Goal: Information Seeking & Learning: Understand process/instructions

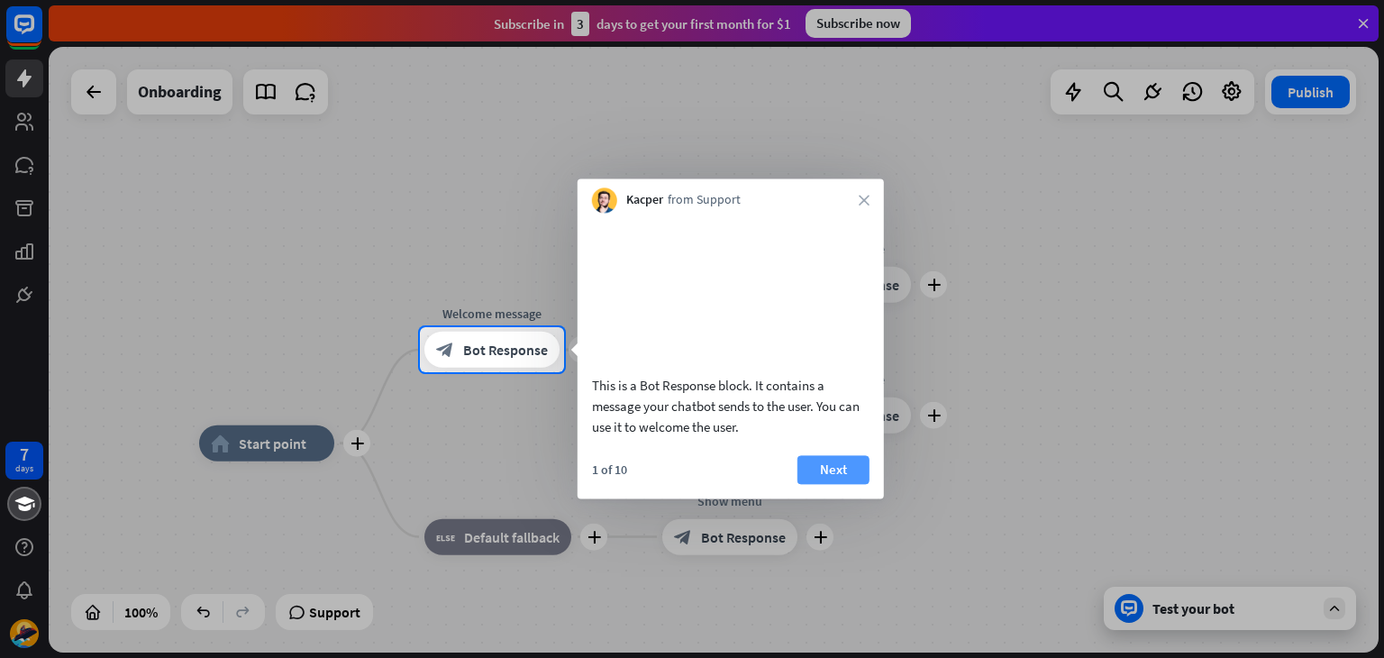
click at [824, 484] on button "Next" at bounding box center [833, 469] width 72 height 29
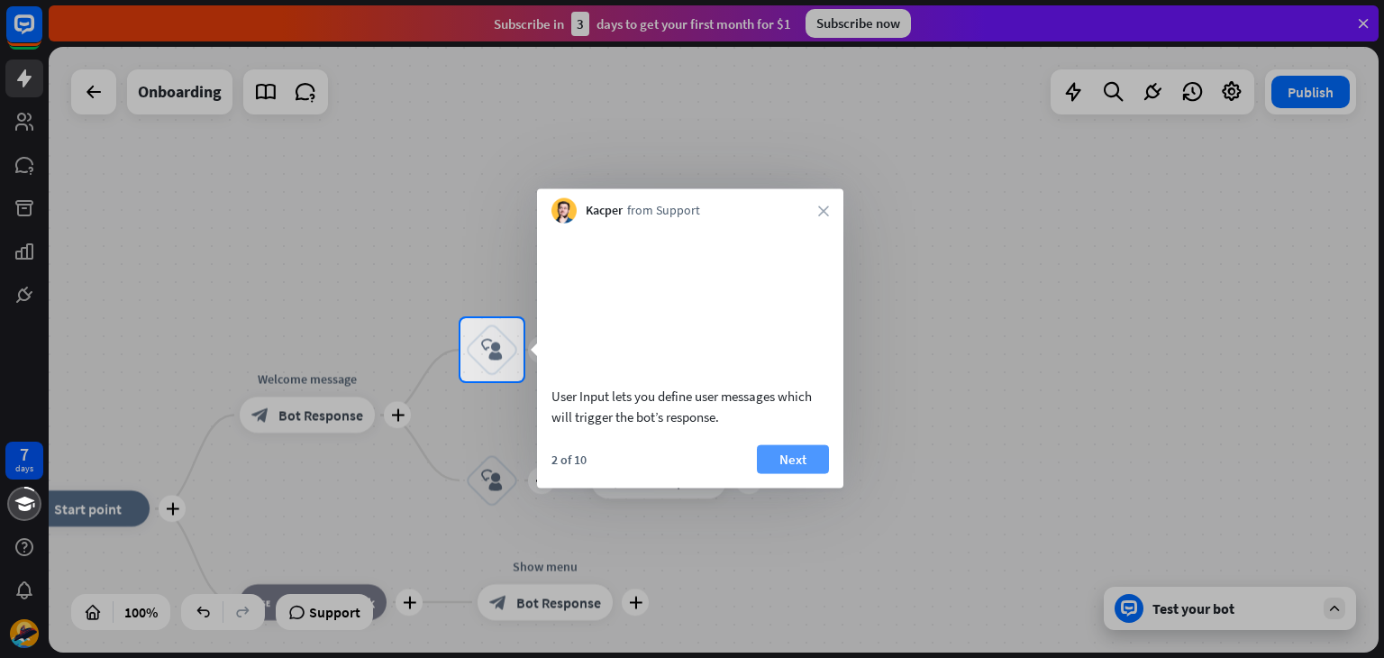
click at [815, 473] on button "Next" at bounding box center [793, 458] width 72 height 29
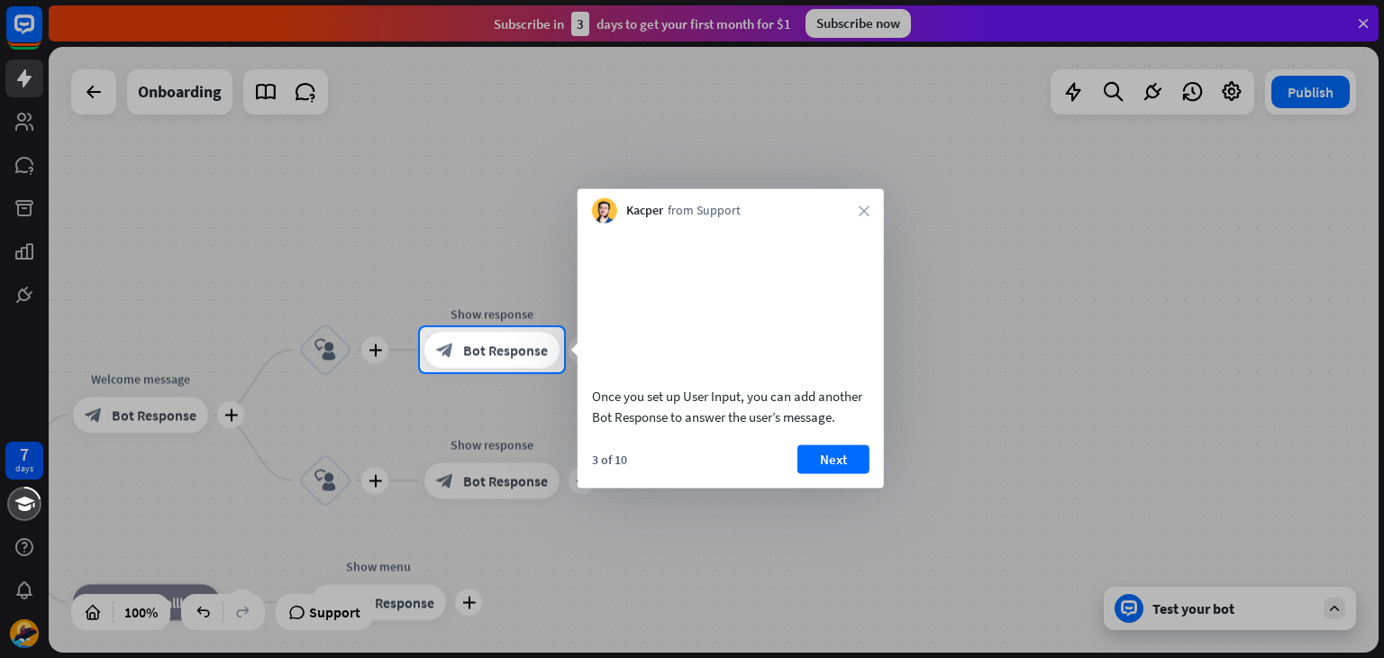
click at [829, 473] on button "Next" at bounding box center [833, 458] width 72 height 29
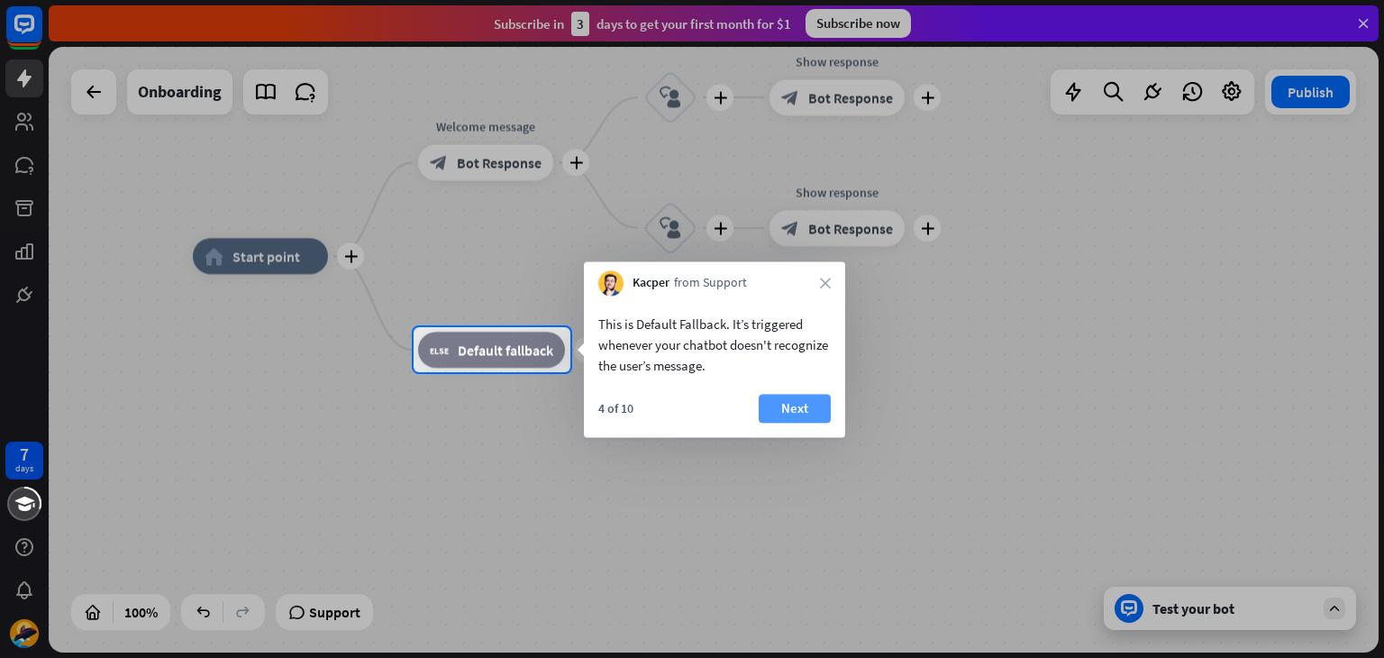
click at [805, 410] on button "Next" at bounding box center [795, 408] width 72 height 29
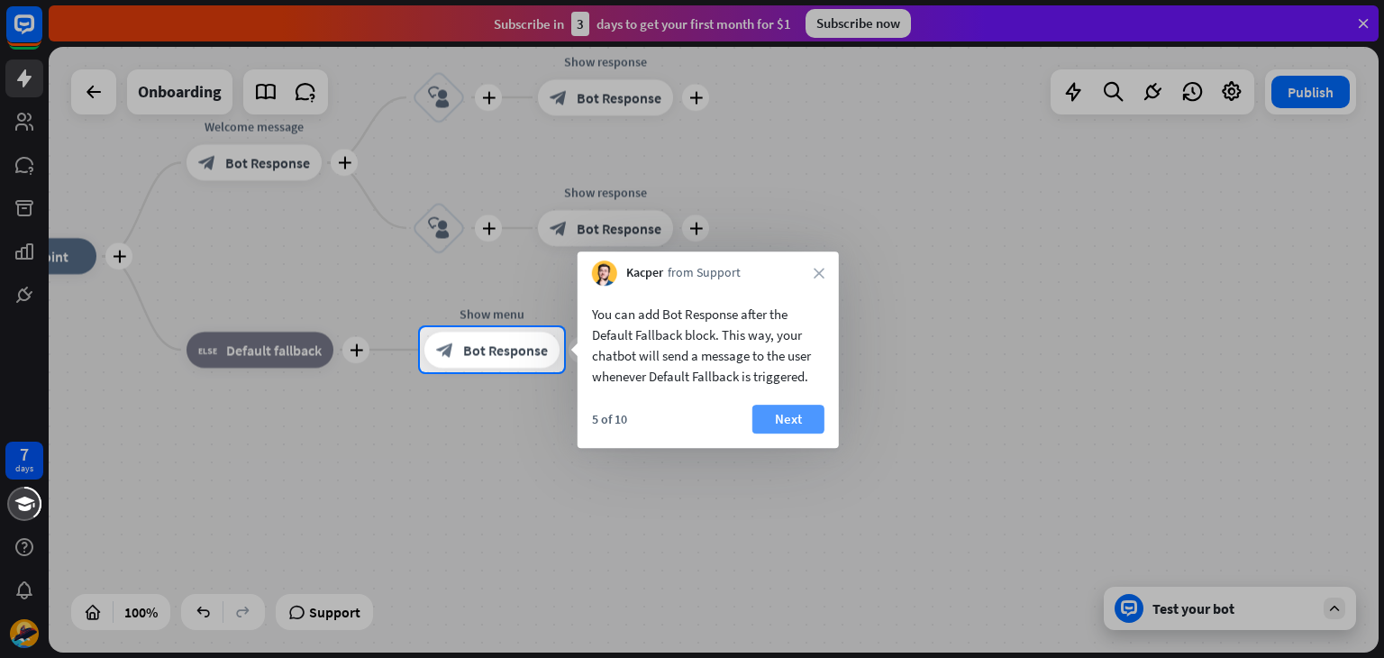
click at [808, 408] on button "Next" at bounding box center [788, 419] width 72 height 29
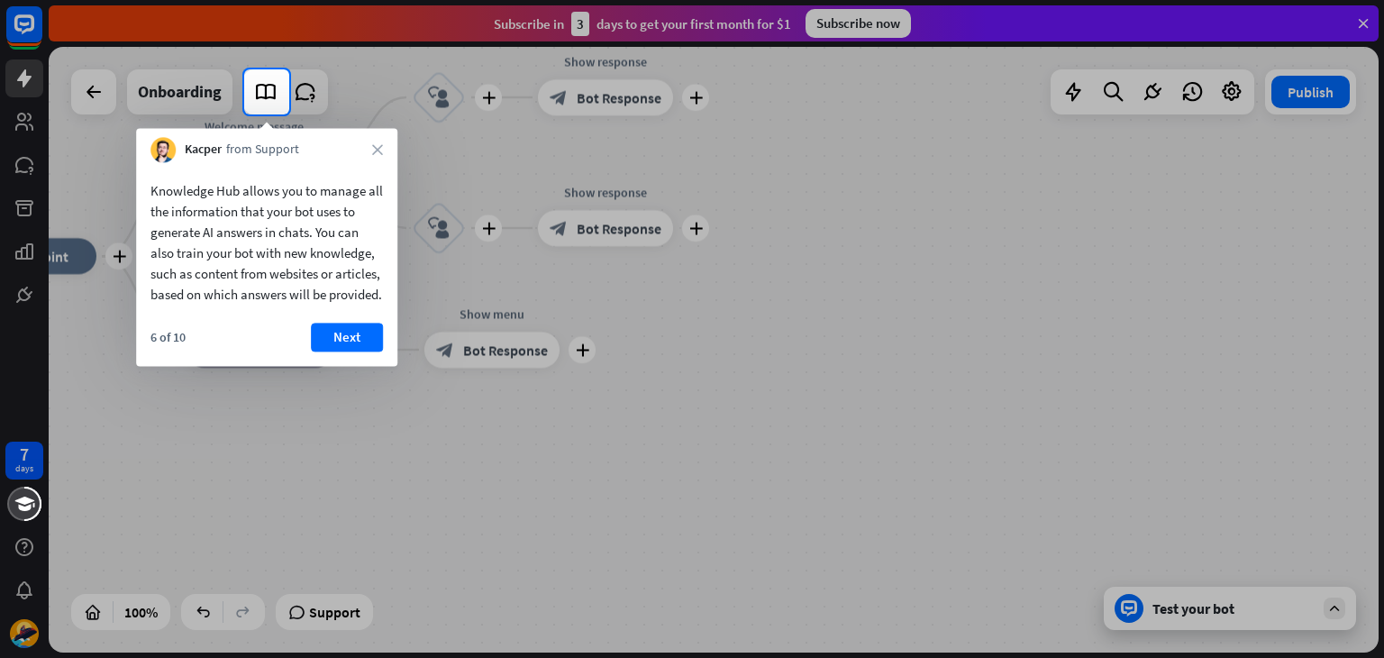
drag, startPoint x: 857, startPoint y: 405, endPoint x: 964, endPoint y: 55, distance: 365.7
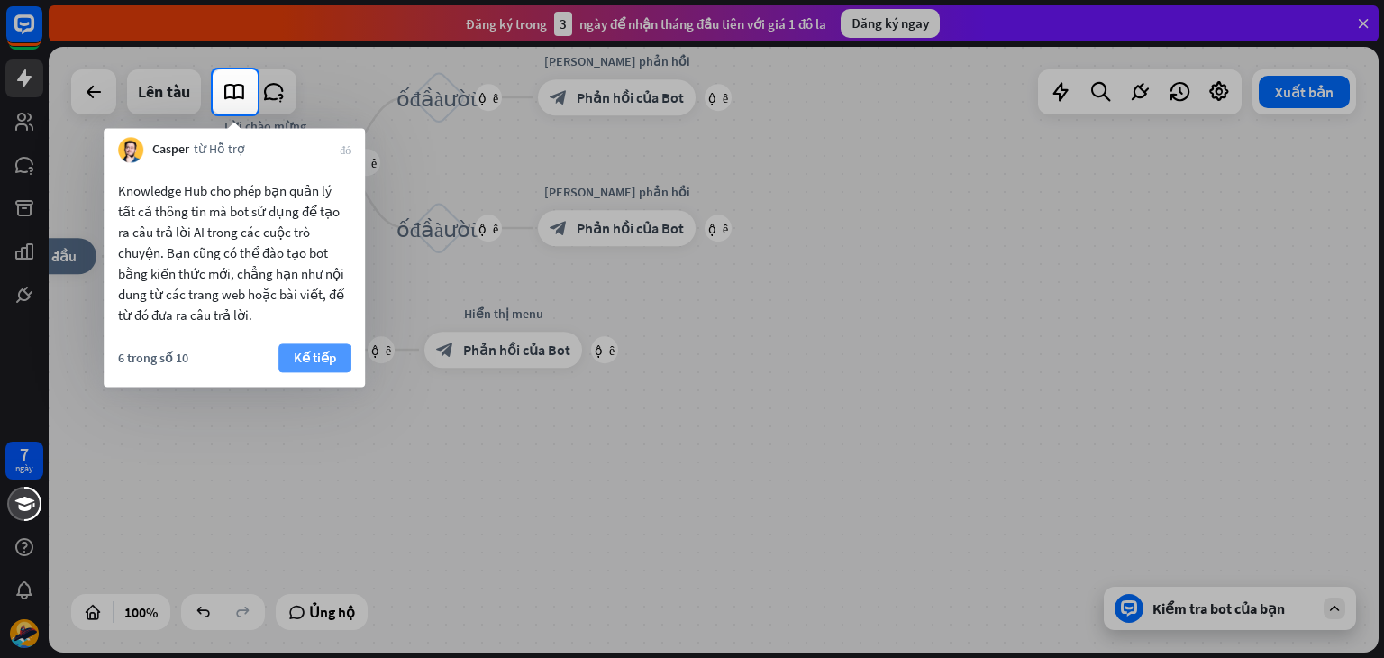
click at [330, 363] on font "Kế tiếp" at bounding box center [315, 357] width 42 height 17
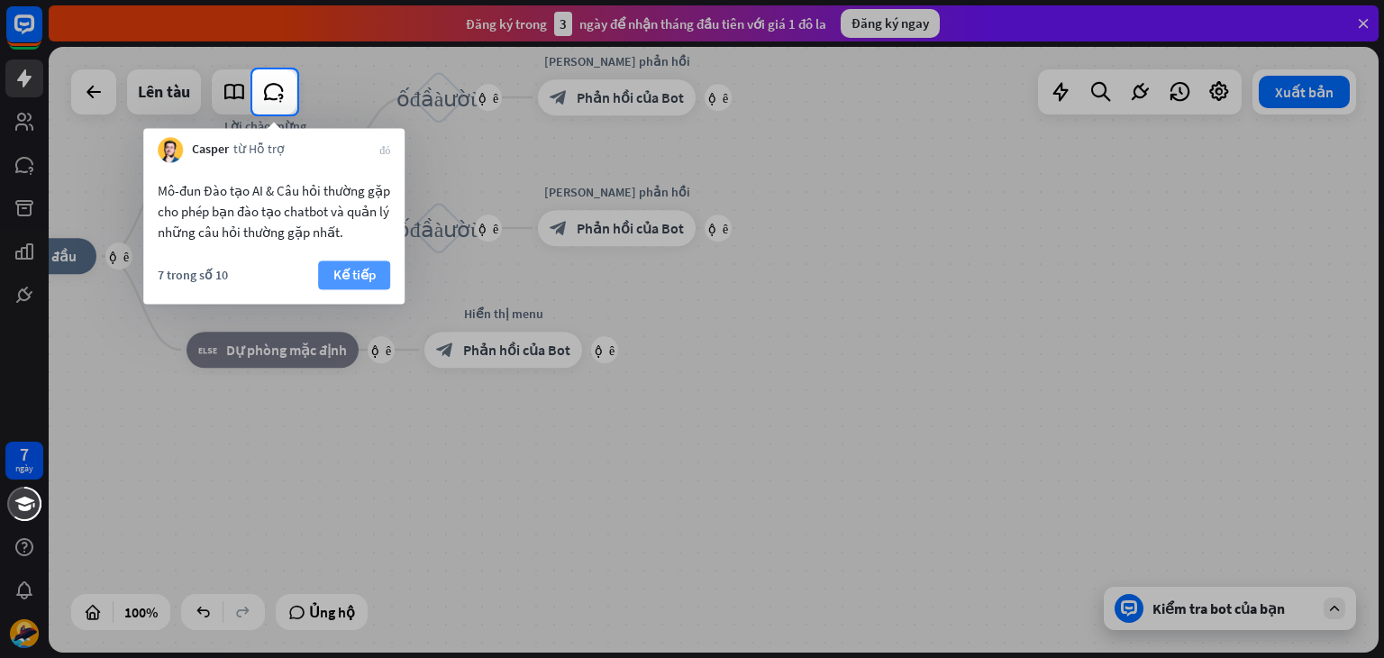
click at [333, 285] on font "Kế tiếp" at bounding box center [354, 274] width 42 height 25
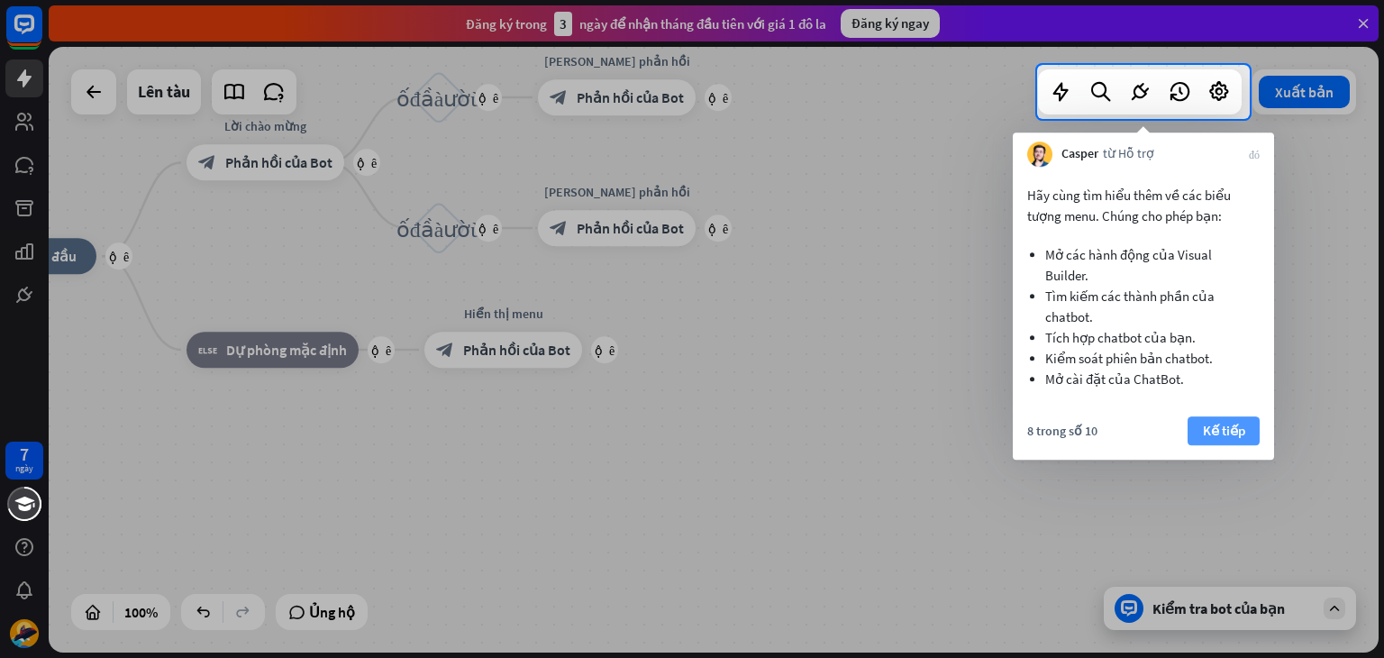
click at [1224, 432] on font "Kế tiếp" at bounding box center [1224, 430] width 42 height 17
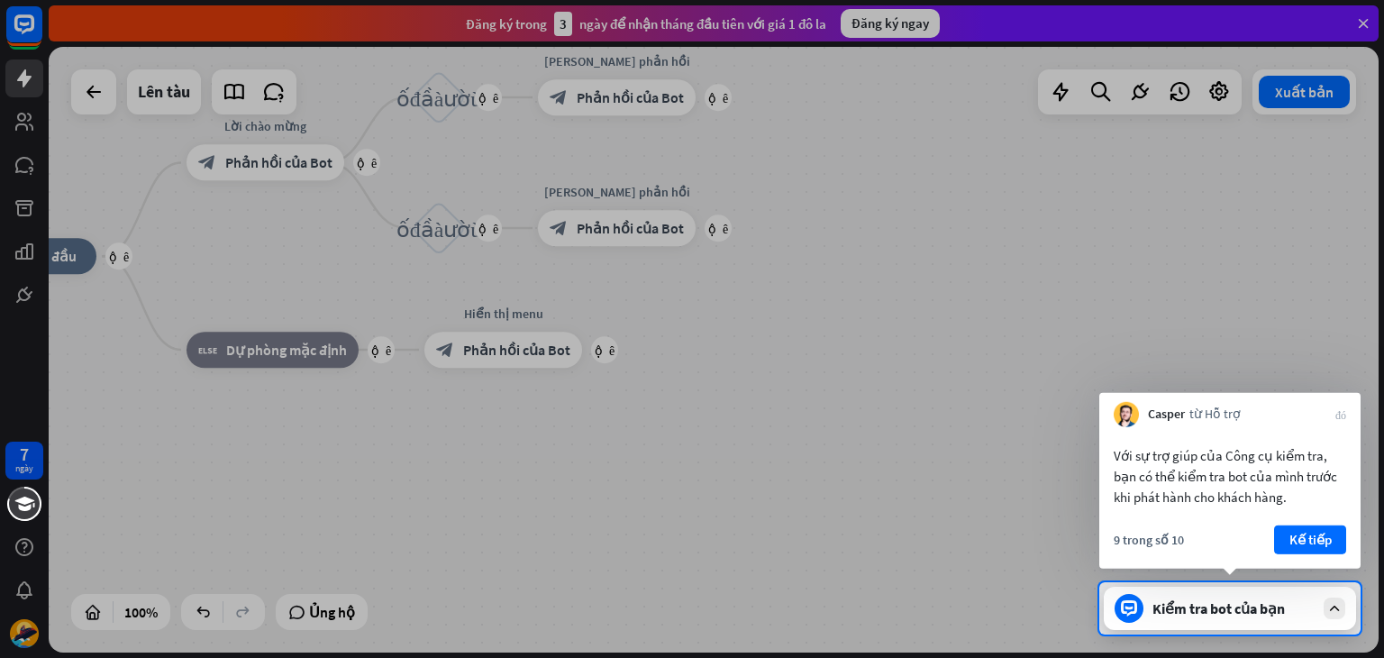
click at [1285, 533] on button "Kế tiếp" at bounding box center [1310, 539] width 72 height 29
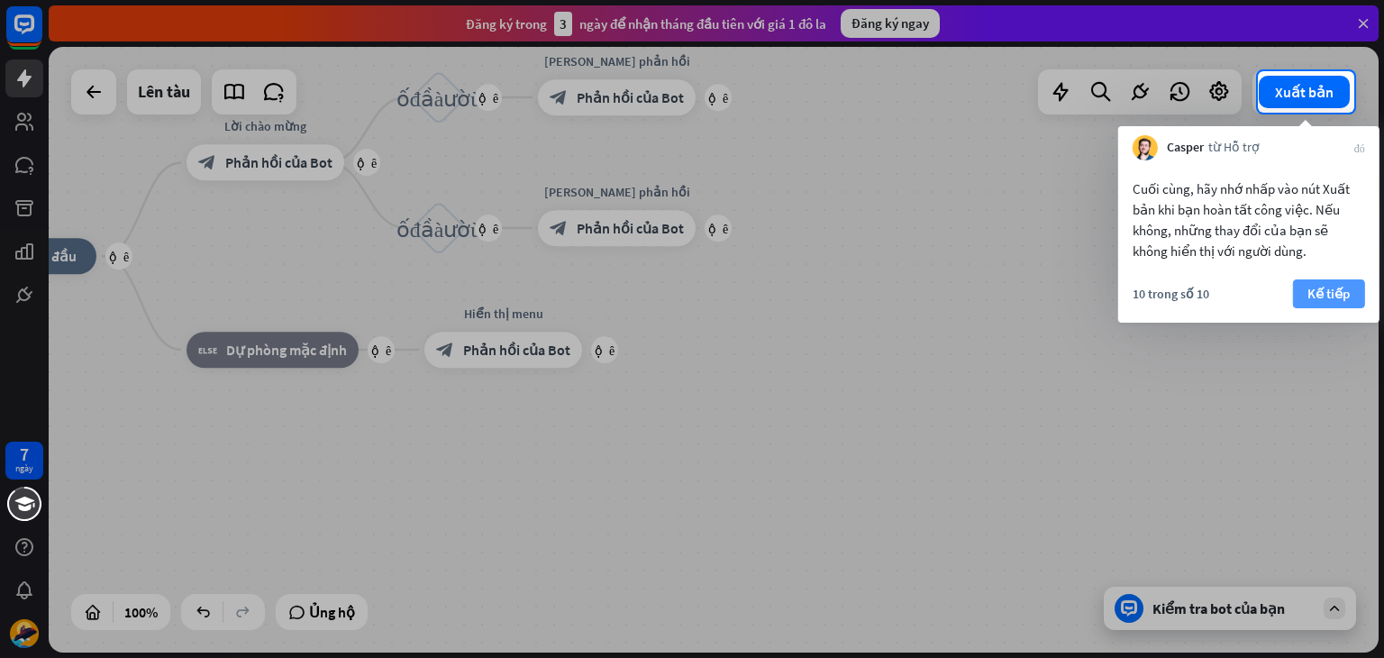
click at [1344, 288] on font "Kế tiếp" at bounding box center [1328, 293] width 42 height 17
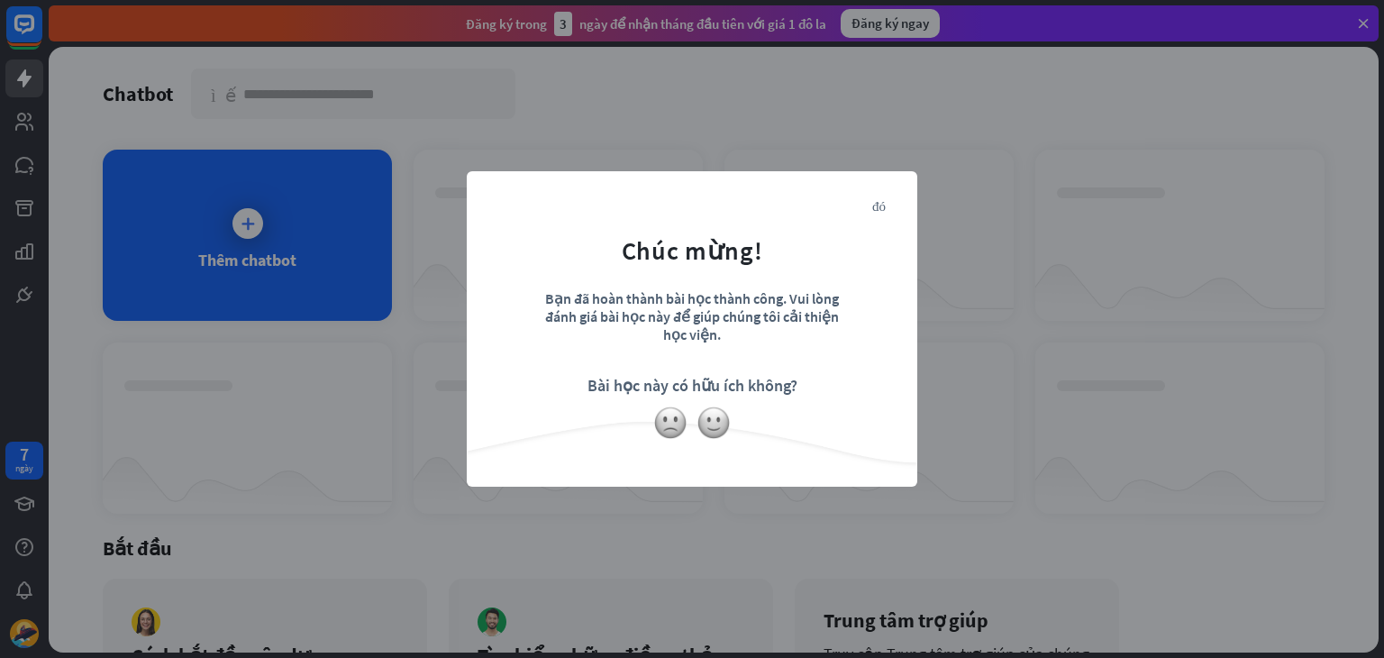
drag, startPoint x: 1019, startPoint y: 231, endPoint x: 577, endPoint y: 238, distance: 442.5
click at [1016, 234] on div "đóng Chúc mừng! Bạn đã hoàn thành bài học thành công. Vui lòng đánh giá bài học…" at bounding box center [692, 329] width 1384 height 658
click at [438, 286] on div "đóng Chúc mừng! Bạn đã hoàn thành bài học thành công. Vui lòng đánh giá bài học…" at bounding box center [692, 329] width 1384 height 658
click at [698, 416] on img at bounding box center [714, 422] width 34 height 34
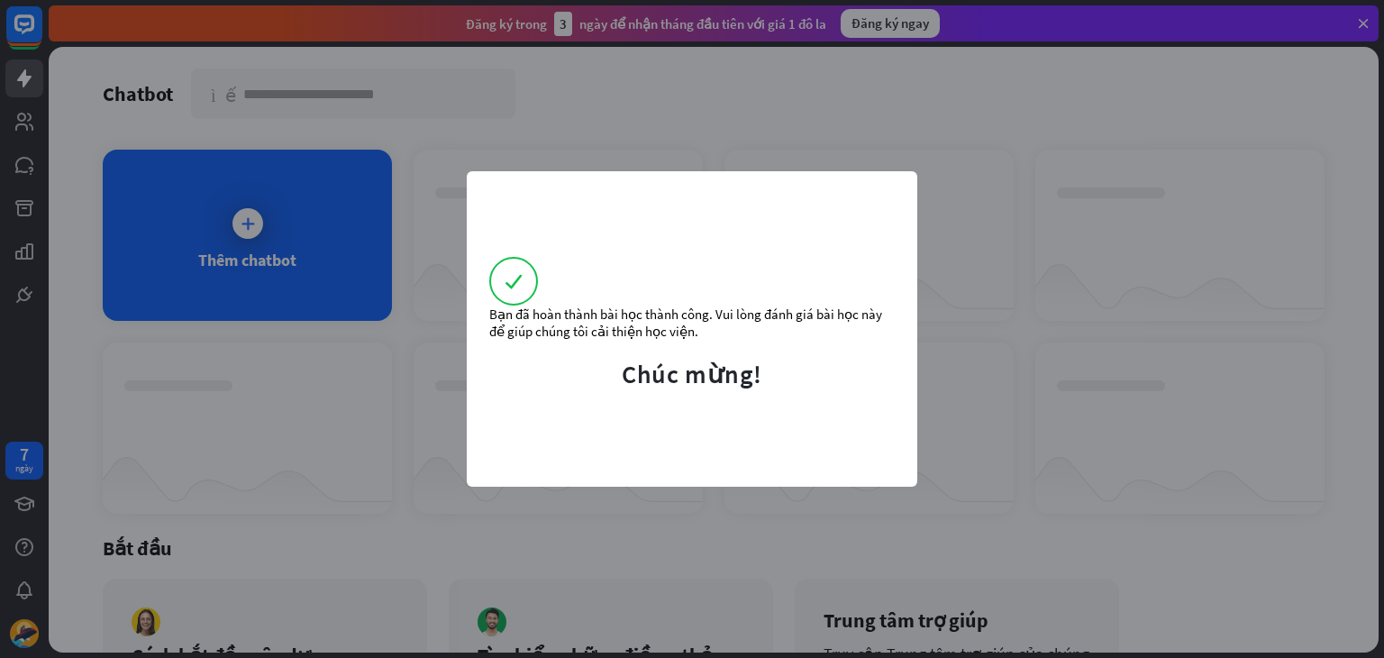
drag, startPoint x: 519, startPoint y: 296, endPoint x: 389, endPoint y: 261, distance: 134.4
click at [517, 299] on div "Bạn đã hoàn thành bài học thành công. Vui lòng đánh giá bài học này để giúp chú…" at bounding box center [691, 298] width 405 height 83
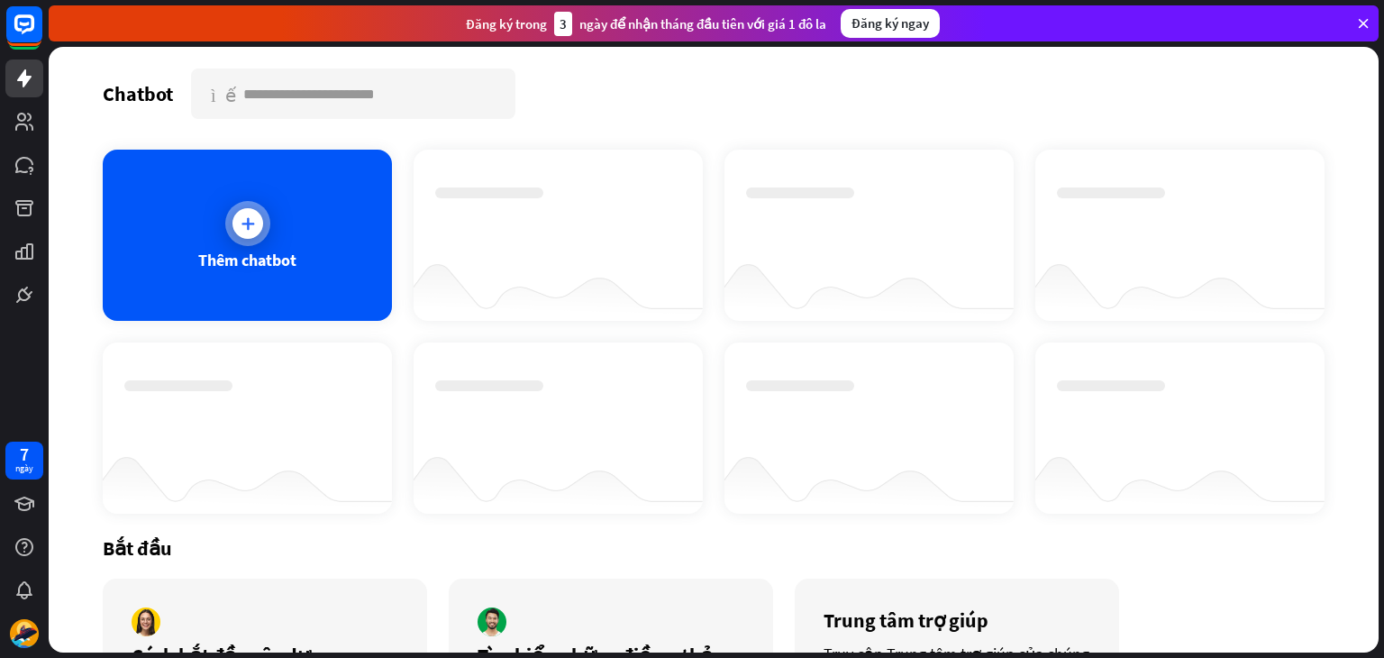
click at [275, 261] on font "Thêm chatbot" at bounding box center [247, 260] width 98 height 21
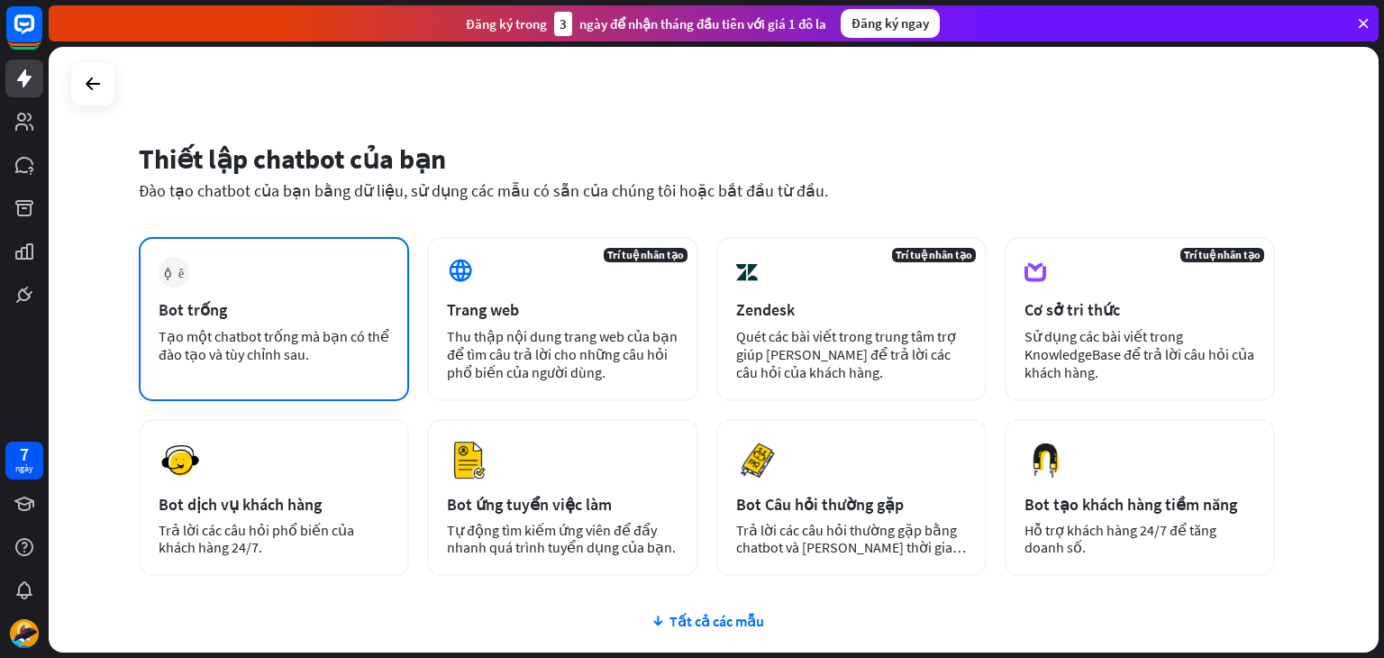
click at [306, 305] on div "Bot trống" at bounding box center [274, 309] width 231 height 21
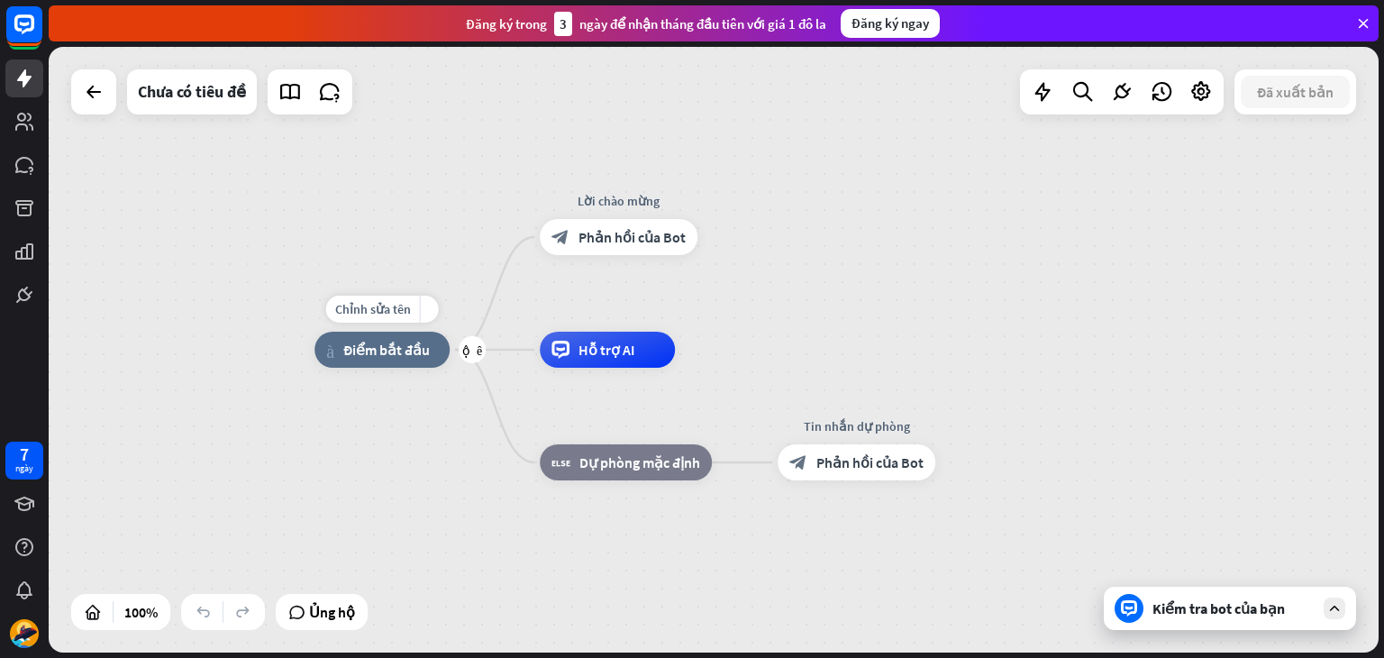
click at [376, 360] on div "nhà_2 Điểm bắt đầu" at bounding box center [381, 350] width 135 height 36
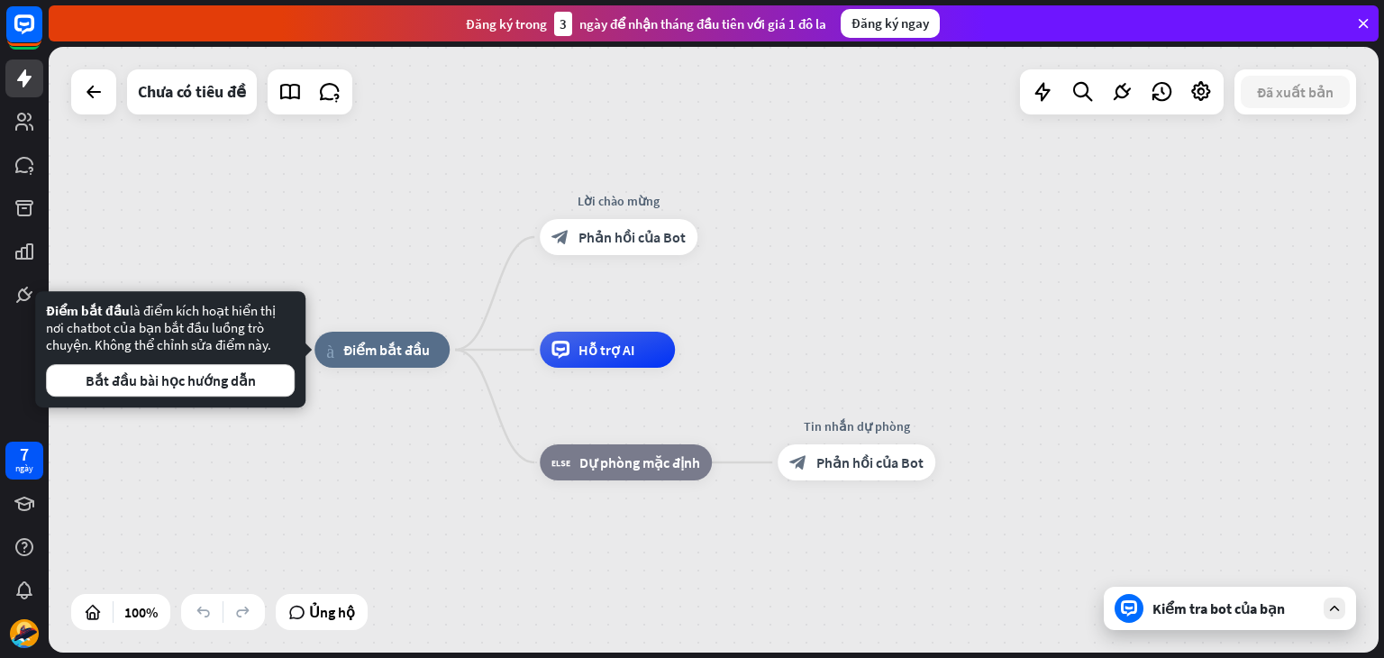
click at [230, 406] on div "Điểm bắt đầu là điểm kích hoạt hiển thị nơi chatbot của bạn bắt đầu luồng trò c…" at bounding box center [170, 349] width 270 height 116
click at [199, 398] on div "Điểm bắt đầu là điểm kích hoạt hiển thị nơi chatbot của bạn bắt đầu luồng trò c…" at bounding box center [170, 349] width 270 height 116
click at [223, 382] on font "Bắt đầu bài học hướng dẫn" at bounding box center [171, 380] width 170 height 18
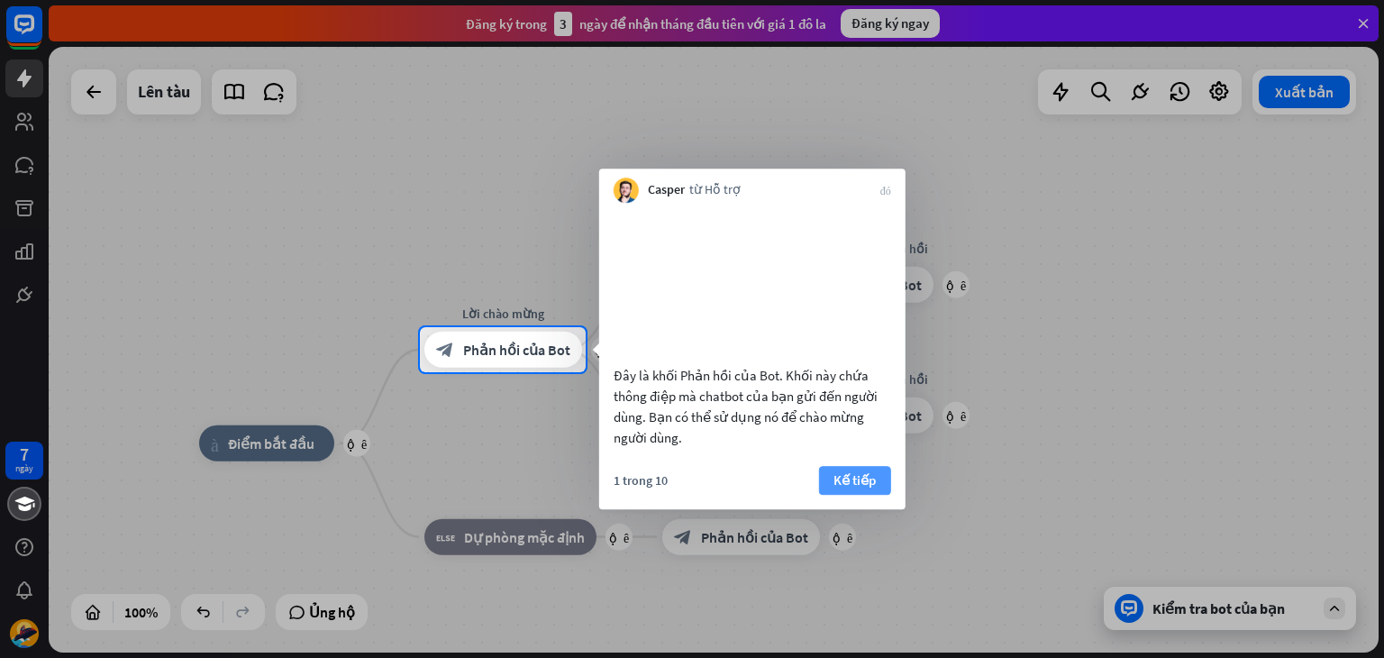
click at [872, 487] on button "Kế tiếp" at bounding box center [855, 480] width 72 height 29
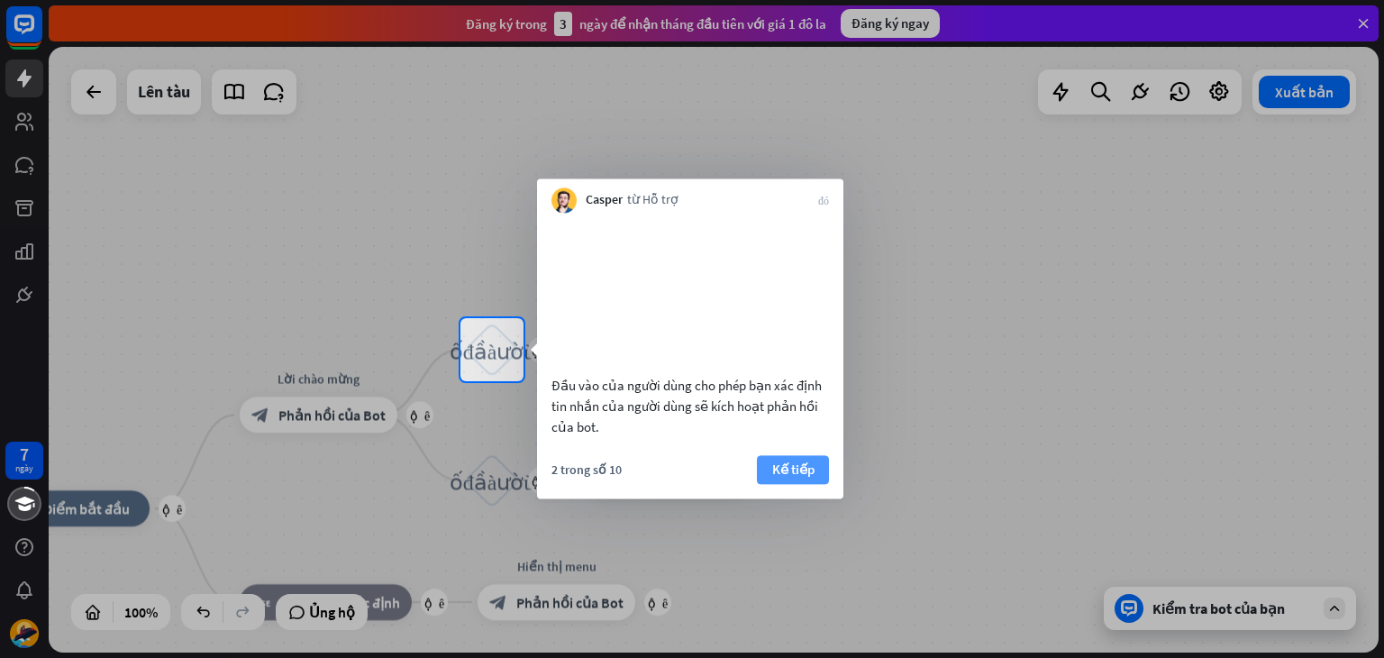
click at [784, 481] on font "Kế tiếp" at bounding box center [793, 469] width 42 height 25
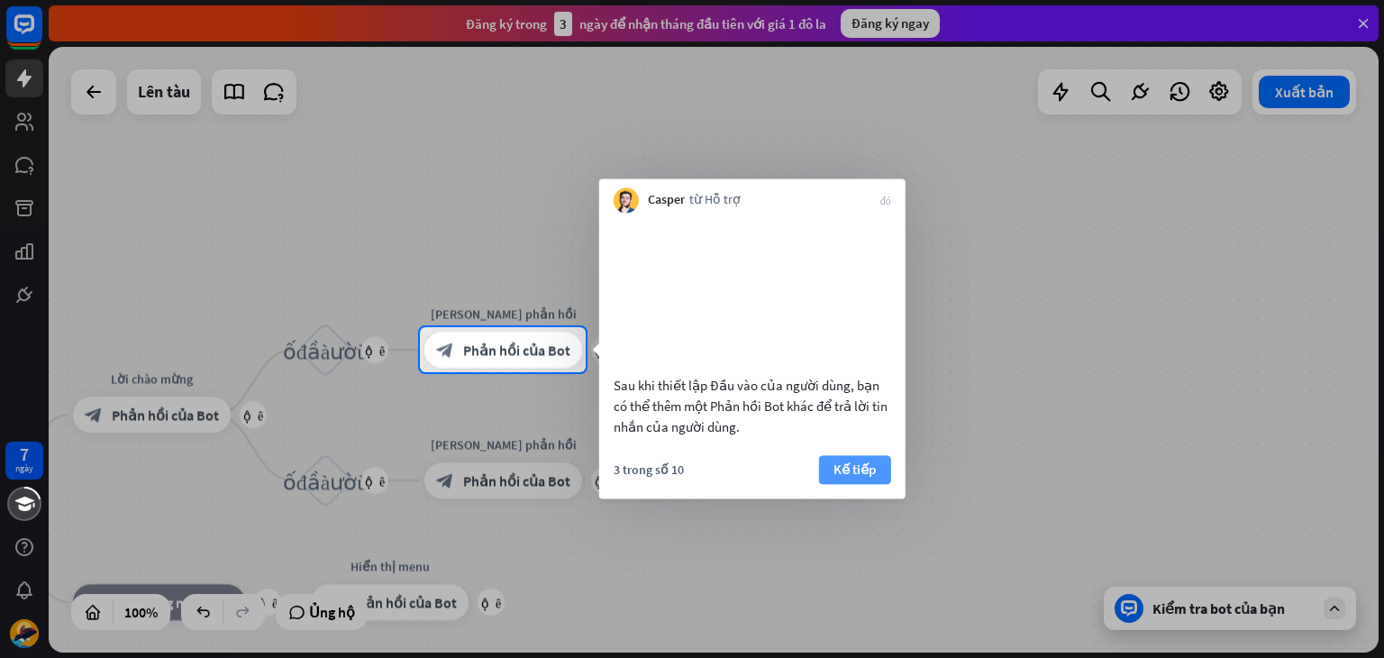
click at [824, 484] on button "Kế tiếp" at bounding box center [855, 469] width 72 height 29
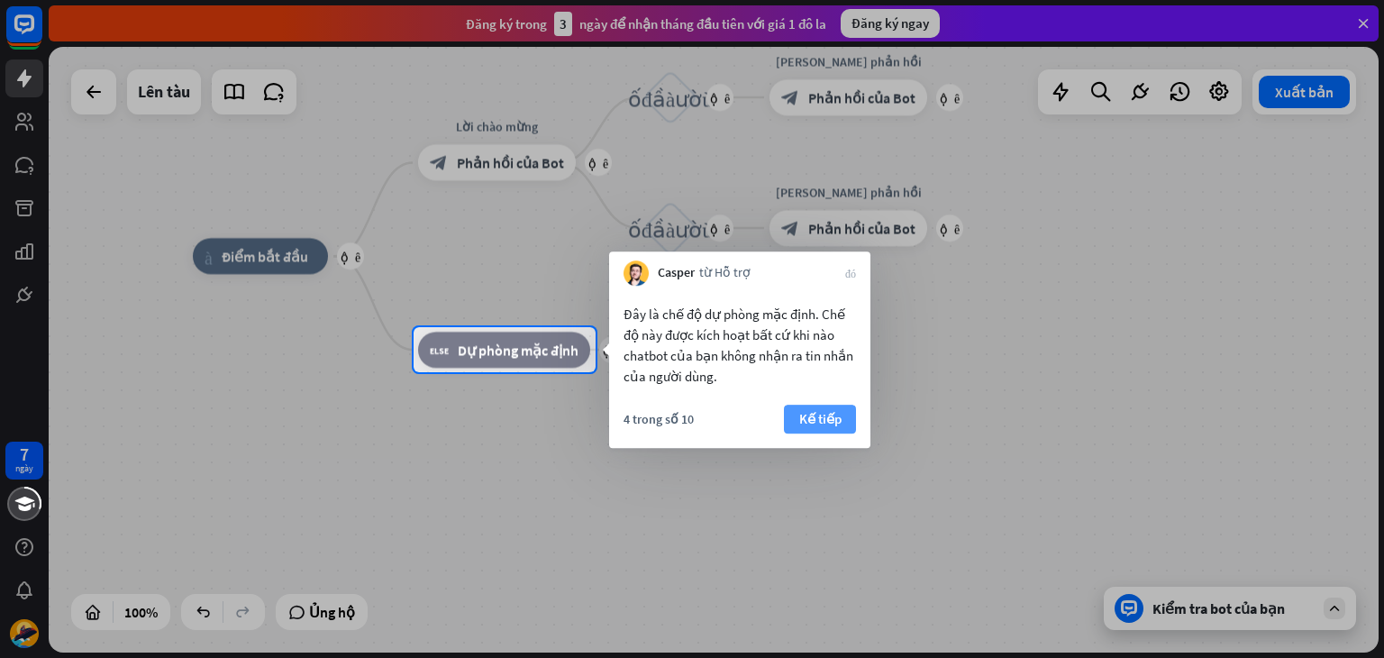
click at [814, 430] on font "Kế tiếp" at bounding box center [820, 418] width 42 height 25
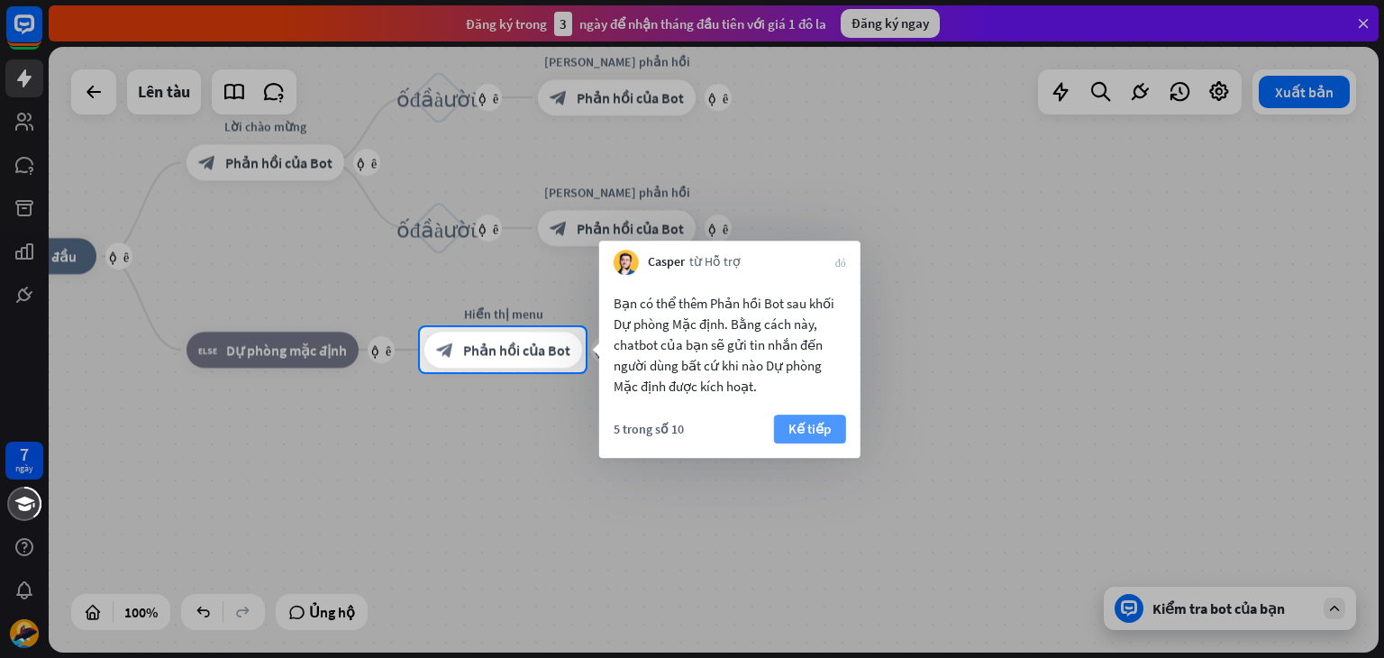
click at [817, 429] on font "Kế tiếp" at bounding box center [809, 428] width 42 height 17
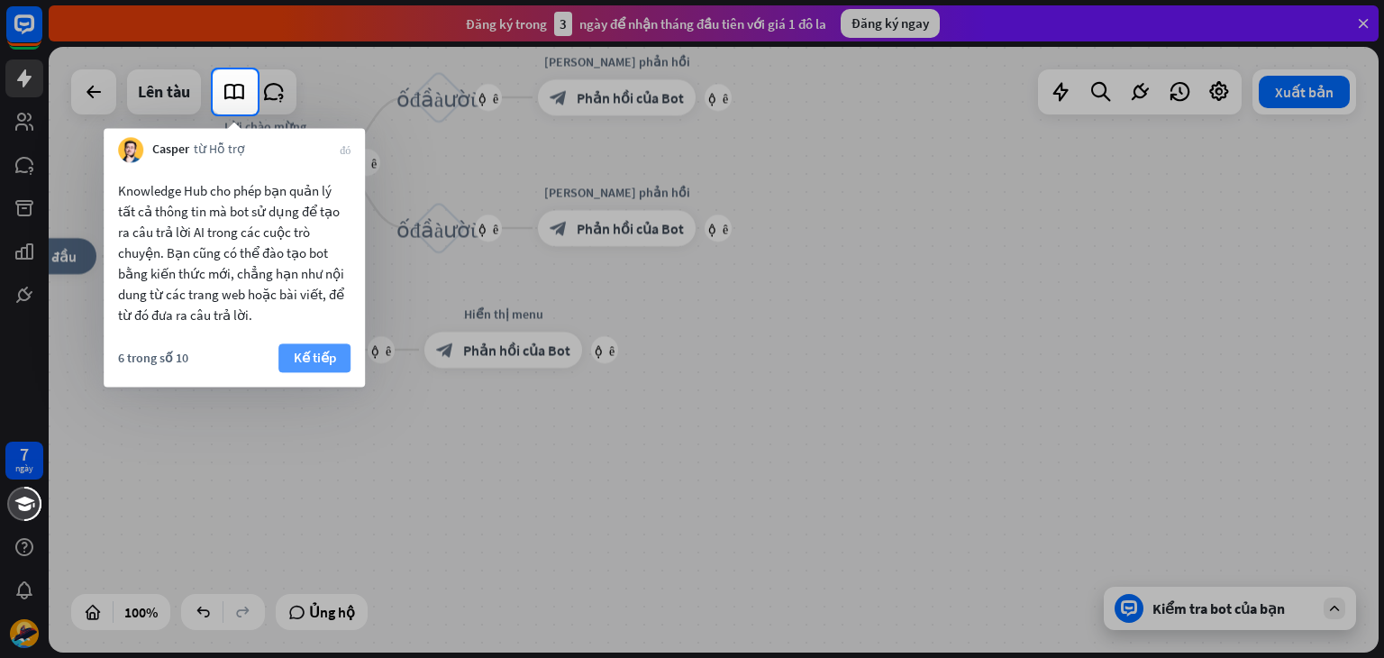
click at [321, 351] on font "Kế tiếp" at bounding box center [315, 357] width 42 height 17
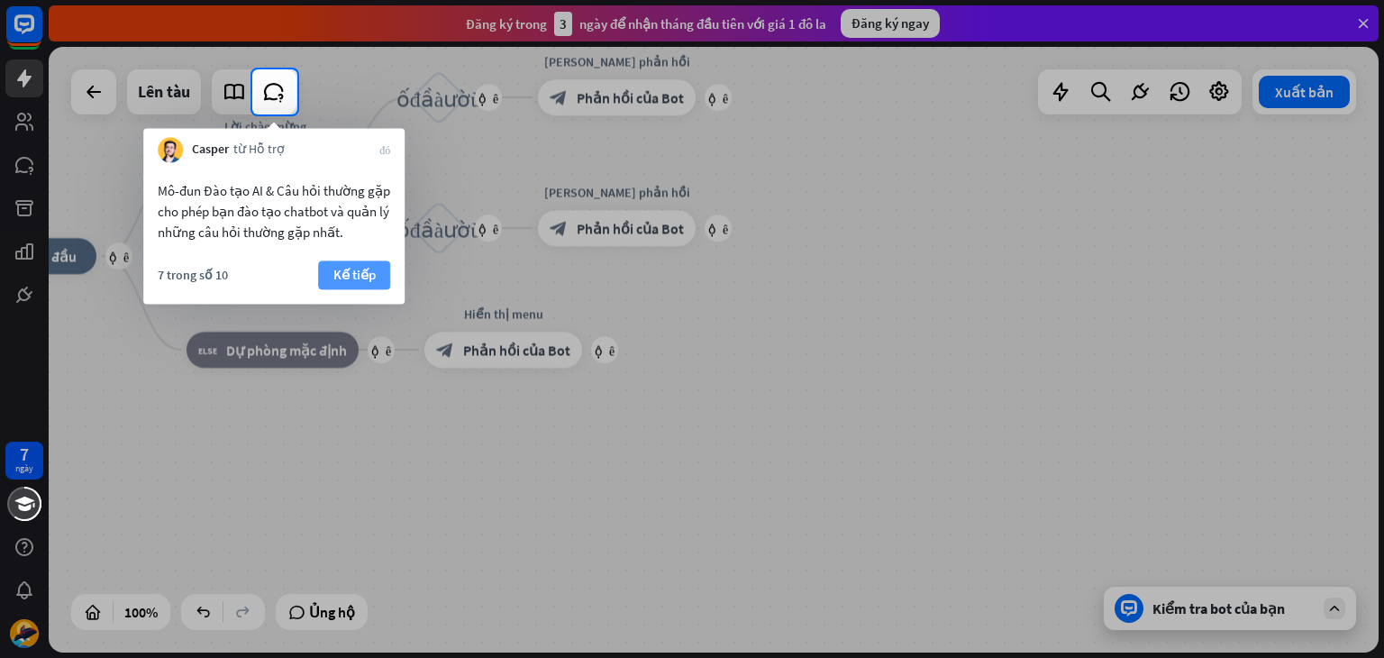
click at [358, 282] on font "Kế tiếp" at bounding box center [354, 274] width 42 height 17
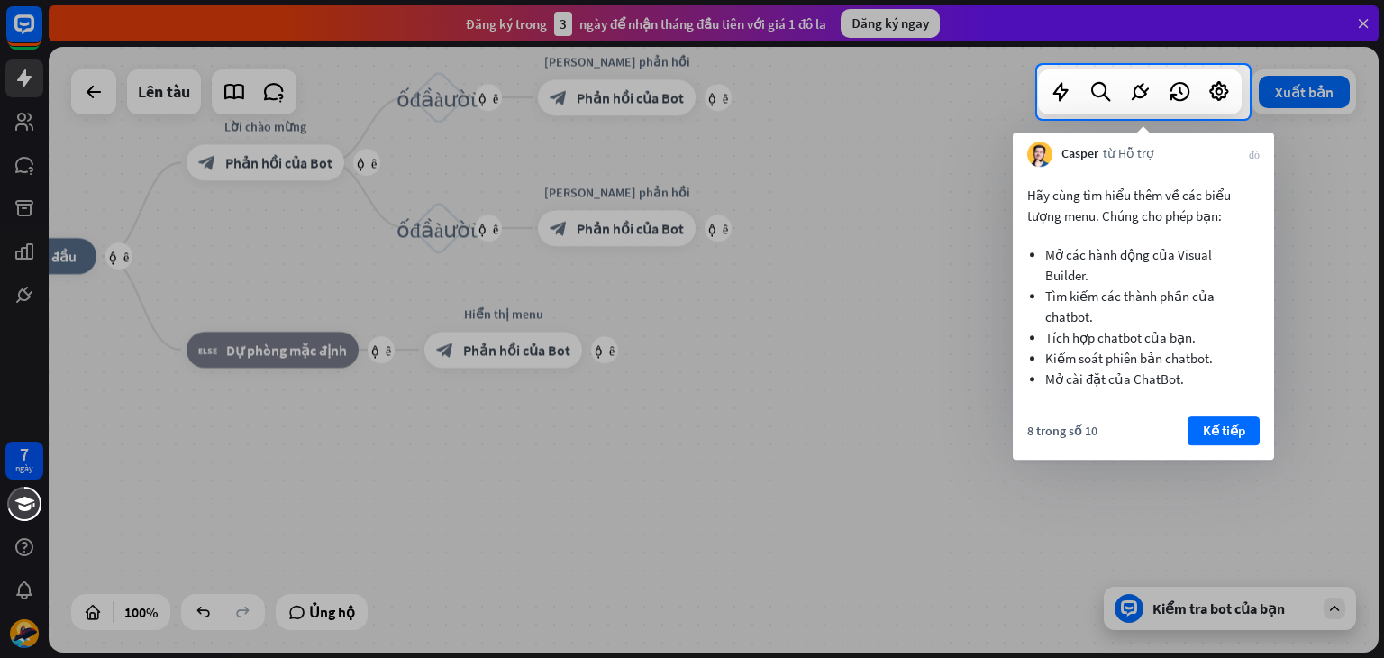
drag, startPoint x: 1186, startPoint y: 412, endPoint x: 1160, endPoint y: 413, distance: 26.1
click at [1167, 414] on div "Hãy cùng tìm hiểu thêm về các biểu tượng menu. Chúng cho phép bạn: Mở các hành …" at bounding box center [1143, 313] width 261 height 293
click at [1203, 434] on font "Kế tiếp" at bounding box center [1224, 430] width 42 height 17
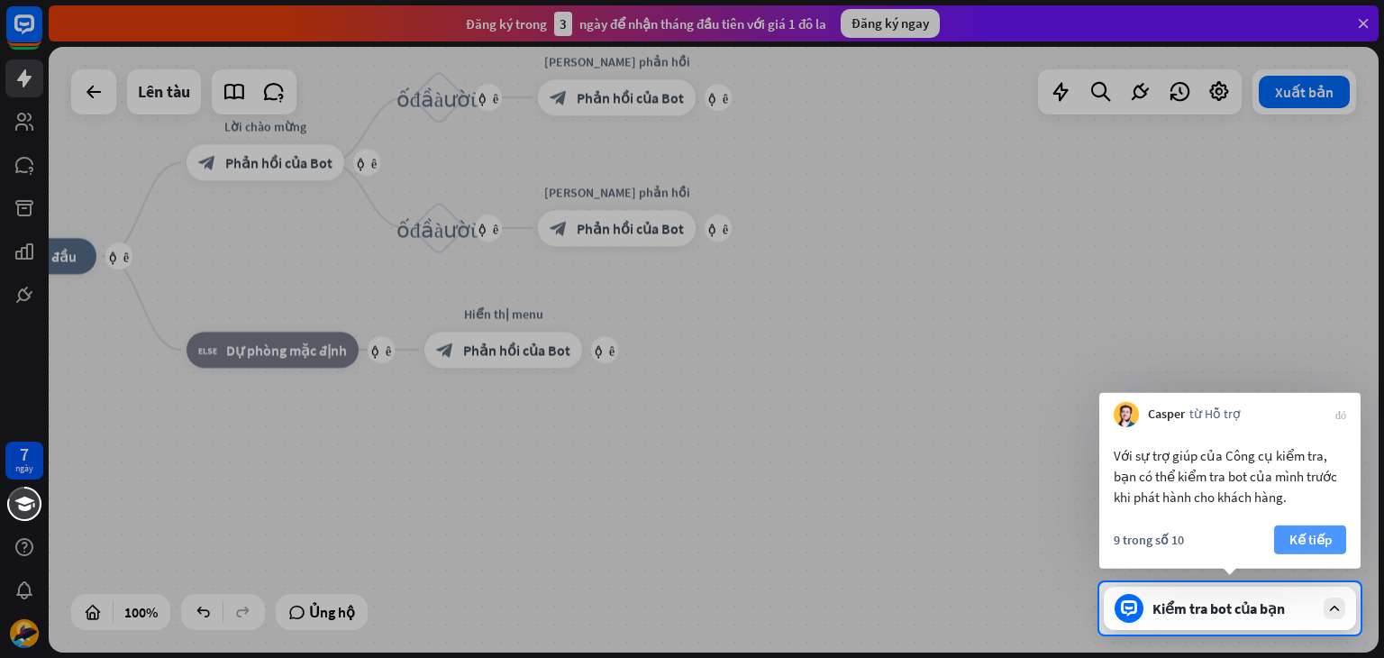
click at [1319, 539] on font "Kế tiếp" at bounding box center [1310, 539] width 42 height 17
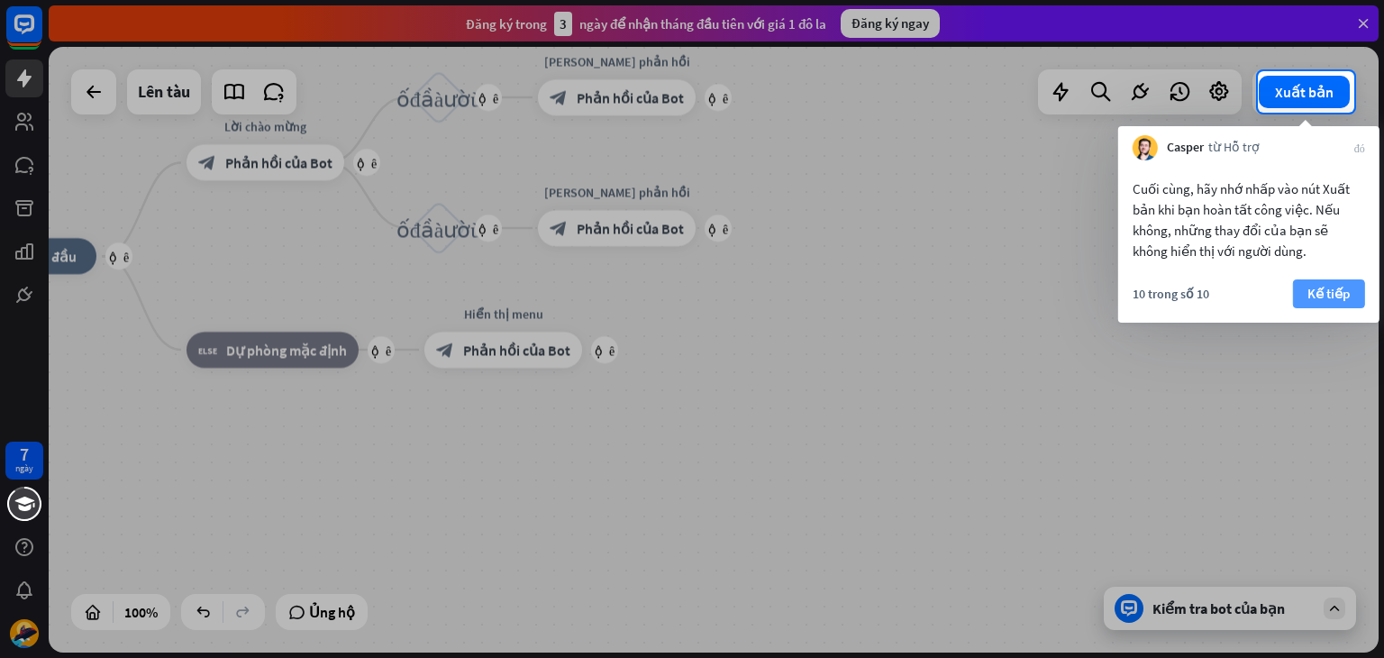
click at [1331, 290] on font "Kế tiếp" at bounding box center [1328, 293] width 42 height 17
